Goal: Submit feedback/report problem: Submit feedback/report problem

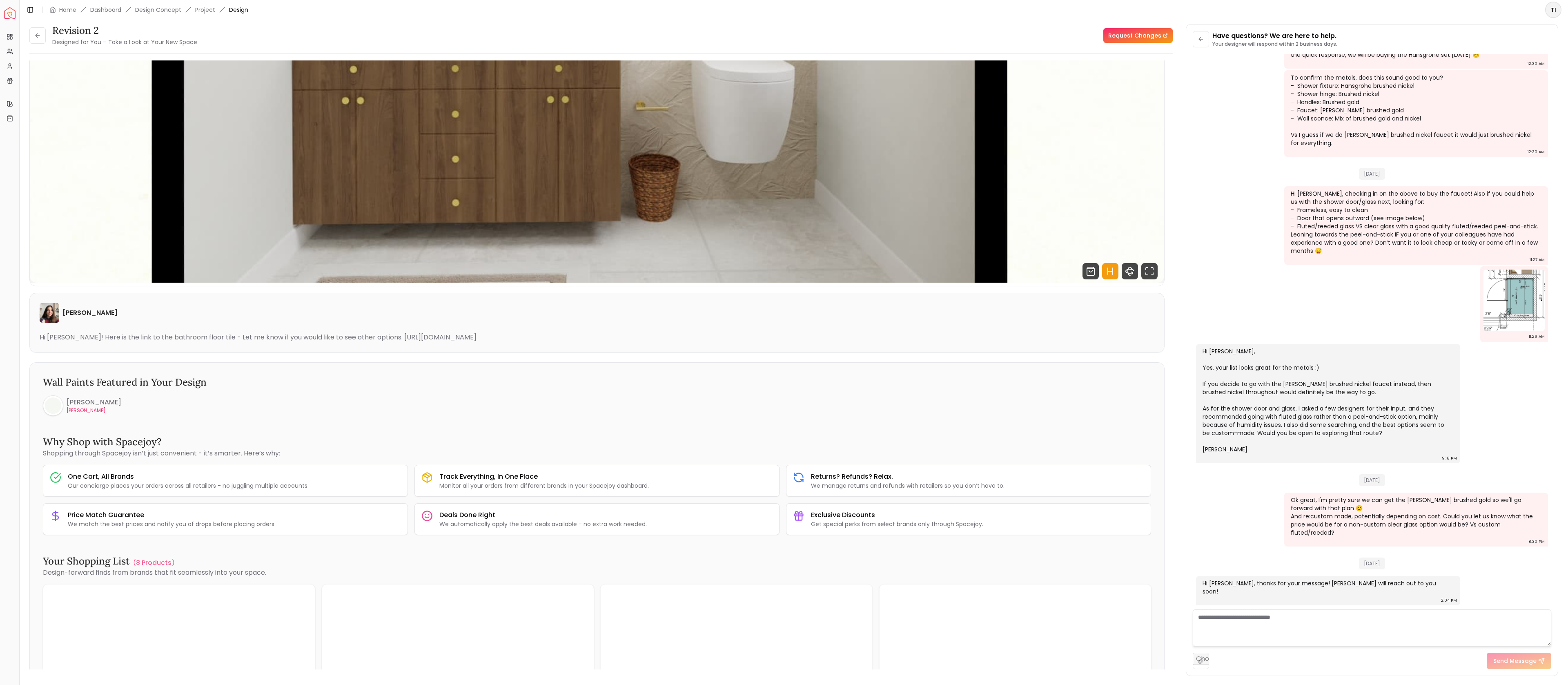
scroll to position [722, 0]
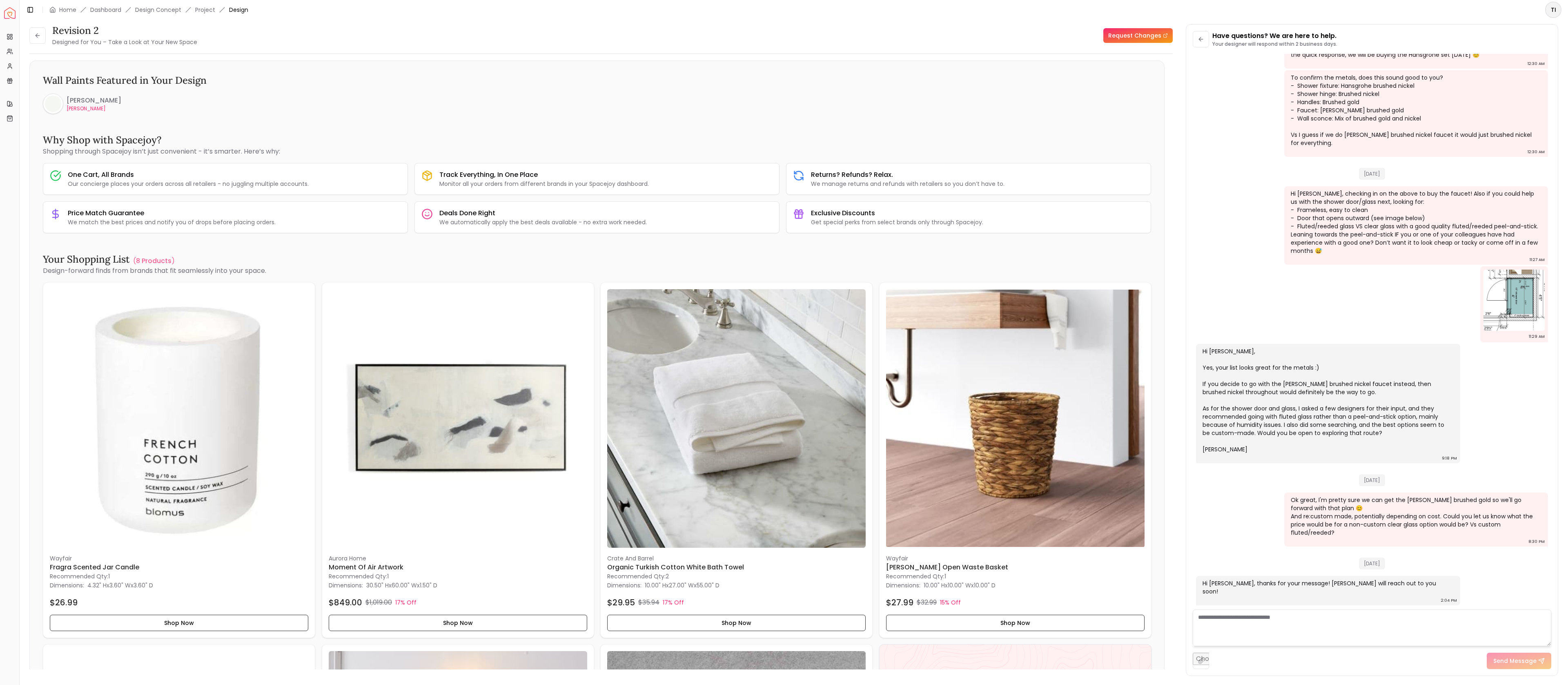
click at [1267, 617] on textarea at bounding box center [1372, 628] width 359 height 37
type textarea "**********"
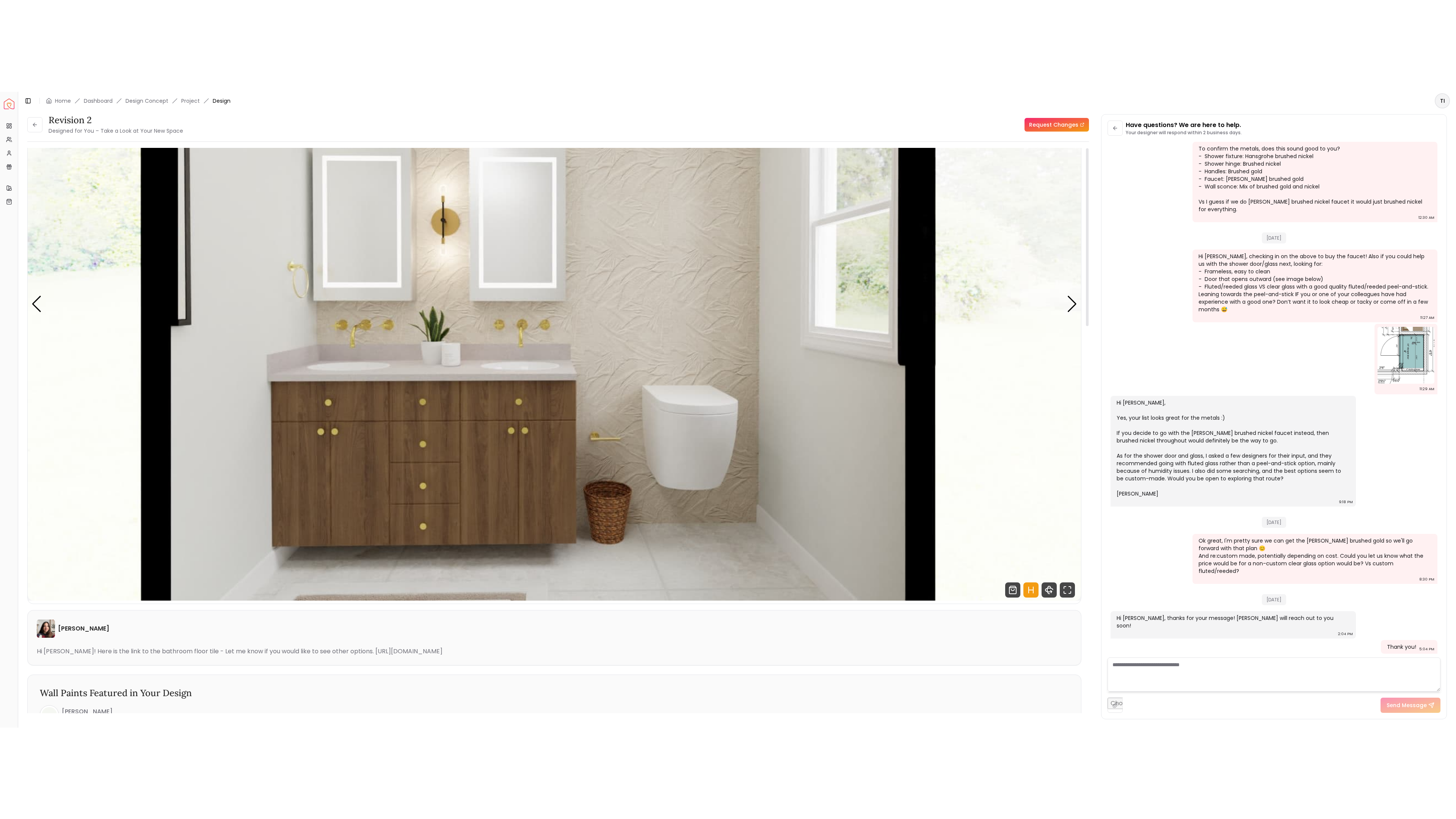
scroll to position [144, 0]
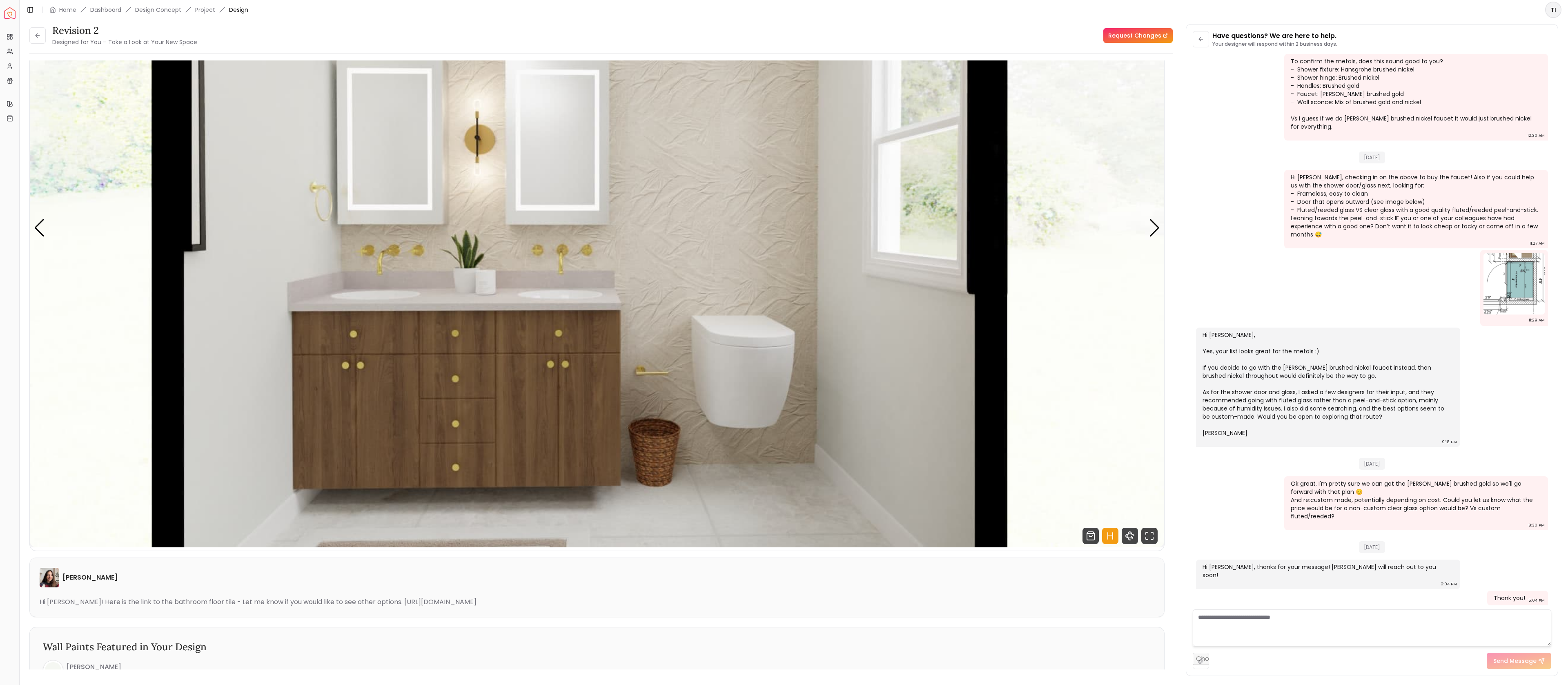
click at [1125, 542] on icon "360 View" at bounding box center [1130, 536] width 16 height 16
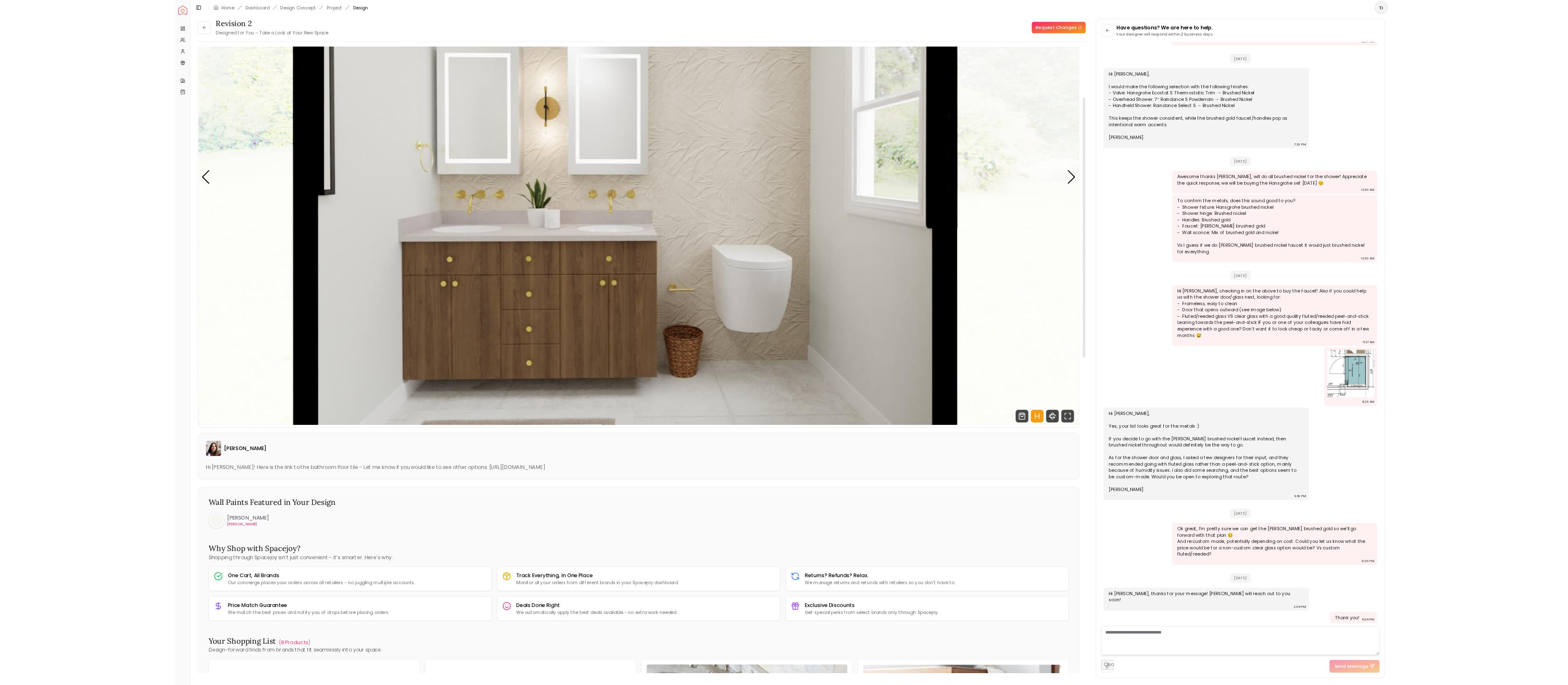
scroll to position [874, 0]
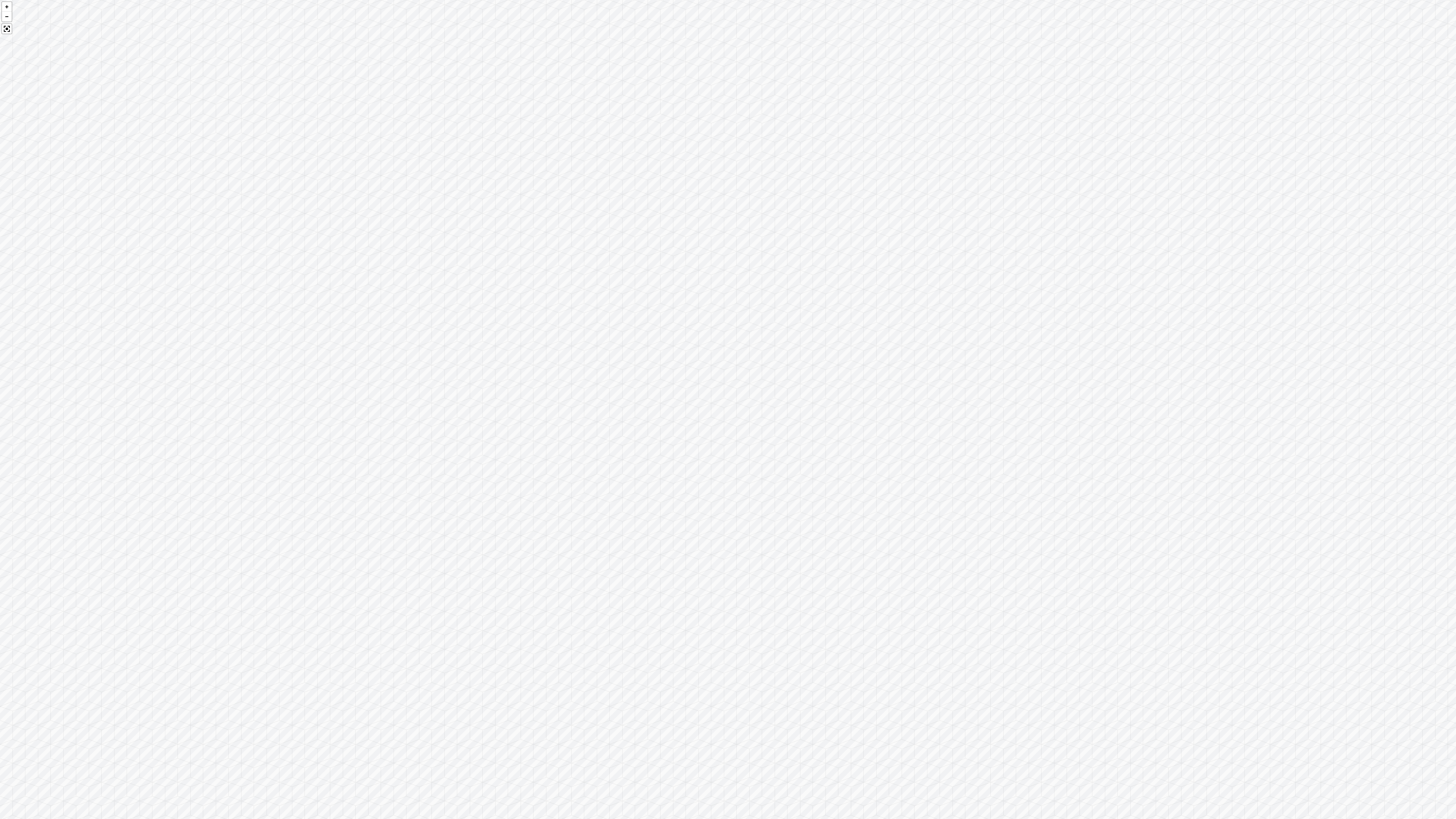
click at [1049, 566] on div at bounding box center [728, 409] width 1456 height 819
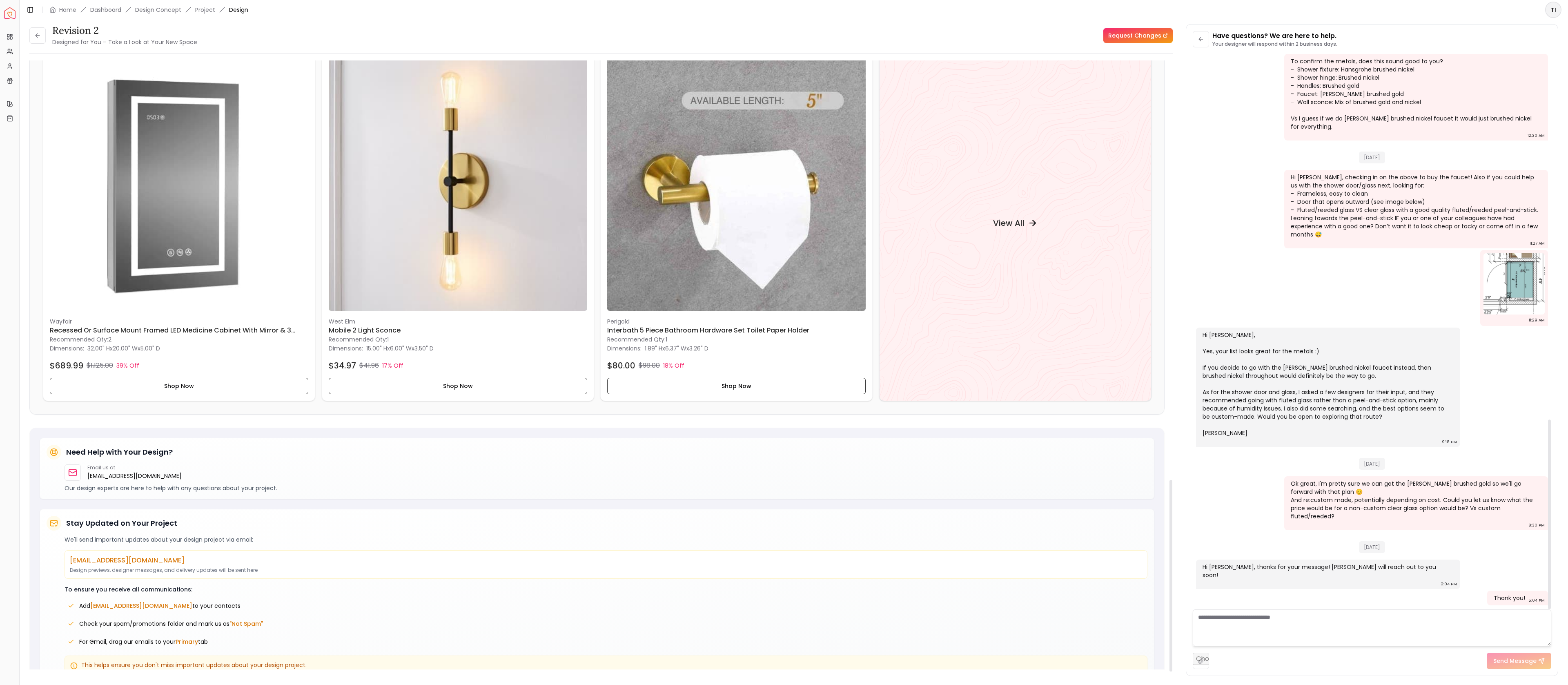
scroll to position [1343, 0]
